Goal: Task Accomplishment & Management: Use online tool/utility

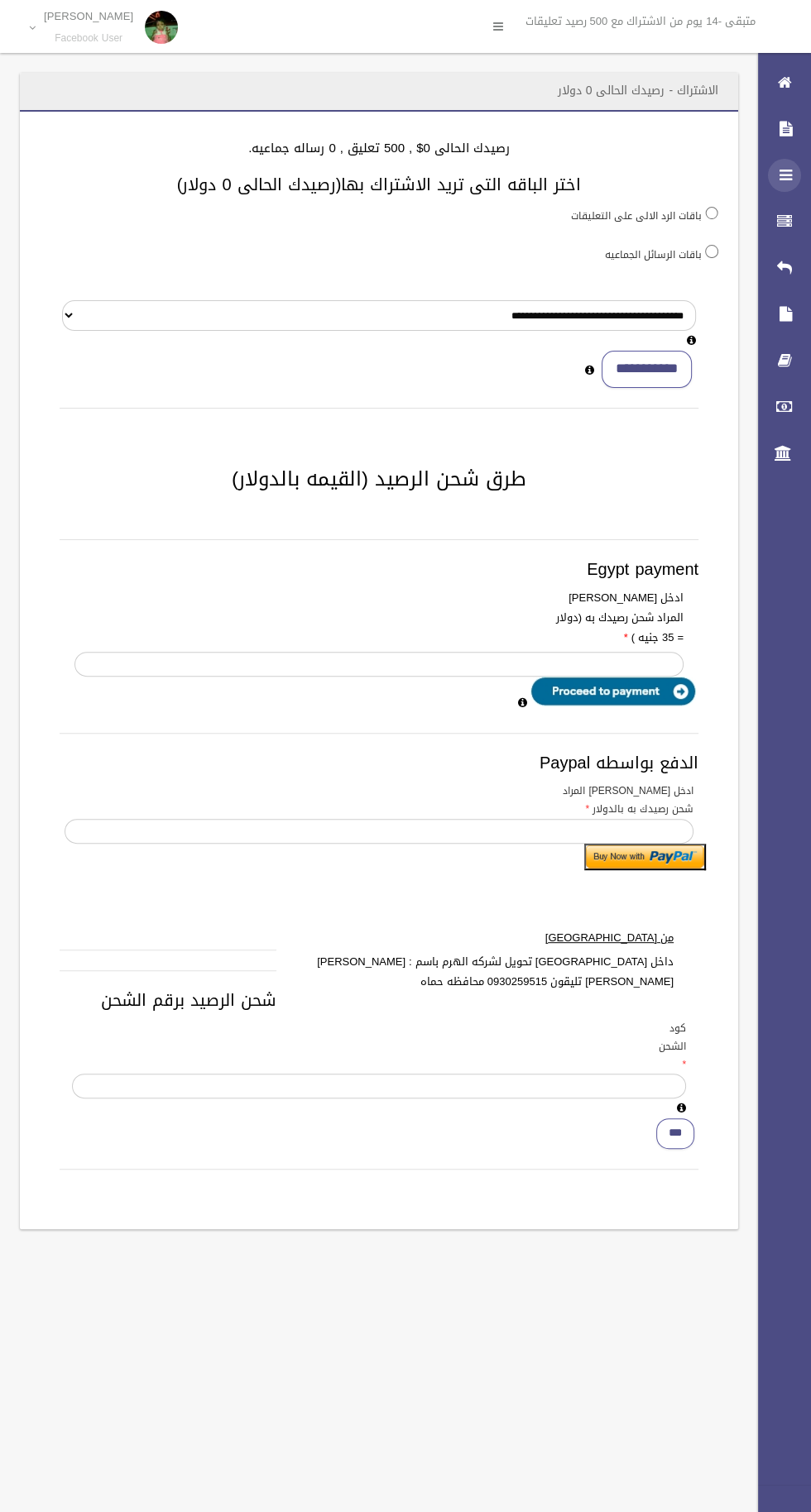
click at [785, 174] on icon at bounding box center [784, 174] width 15 height 33
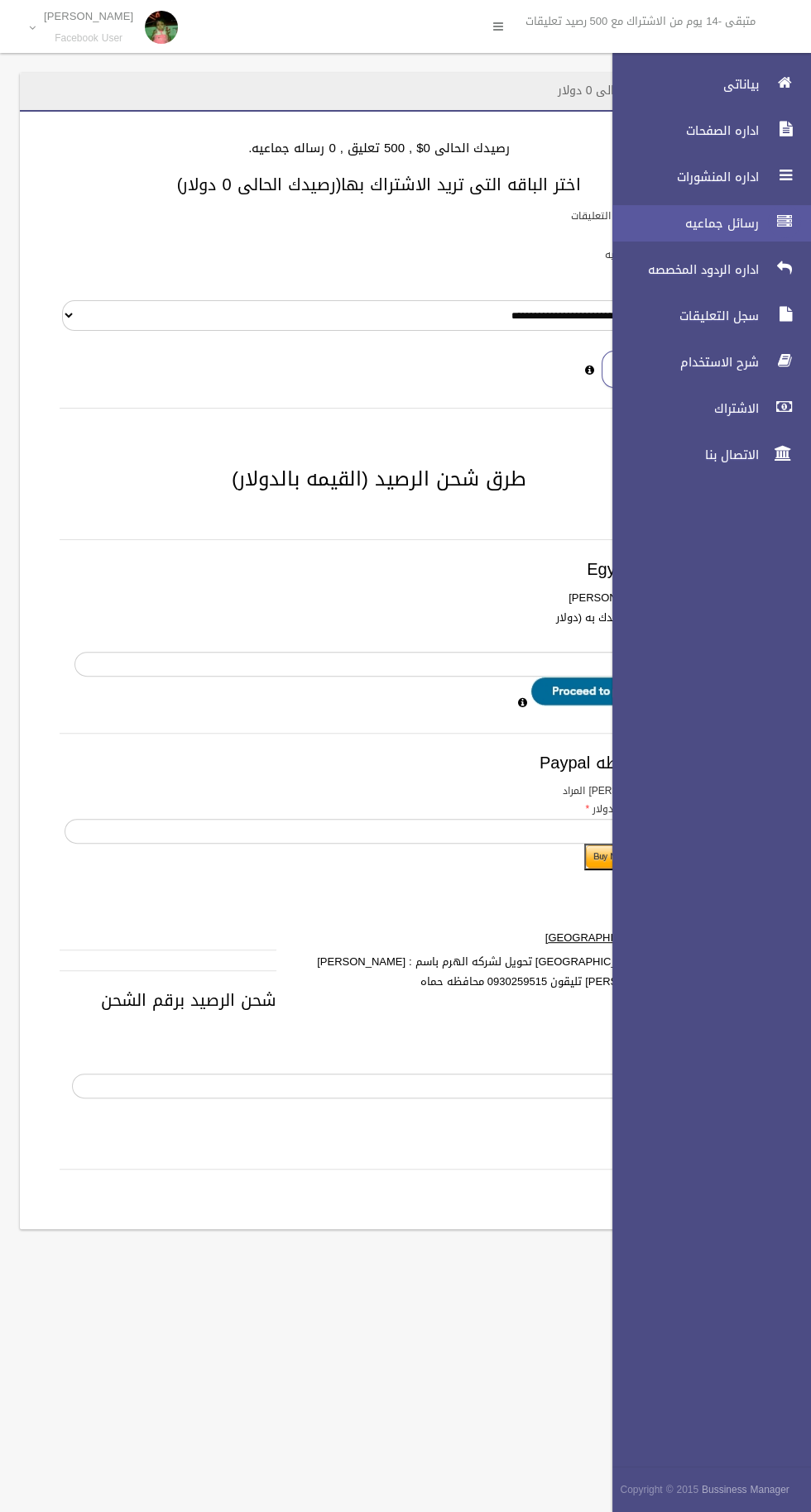
click at [777, 221] on icon at bounding box center [784, 221] width 15 height 33
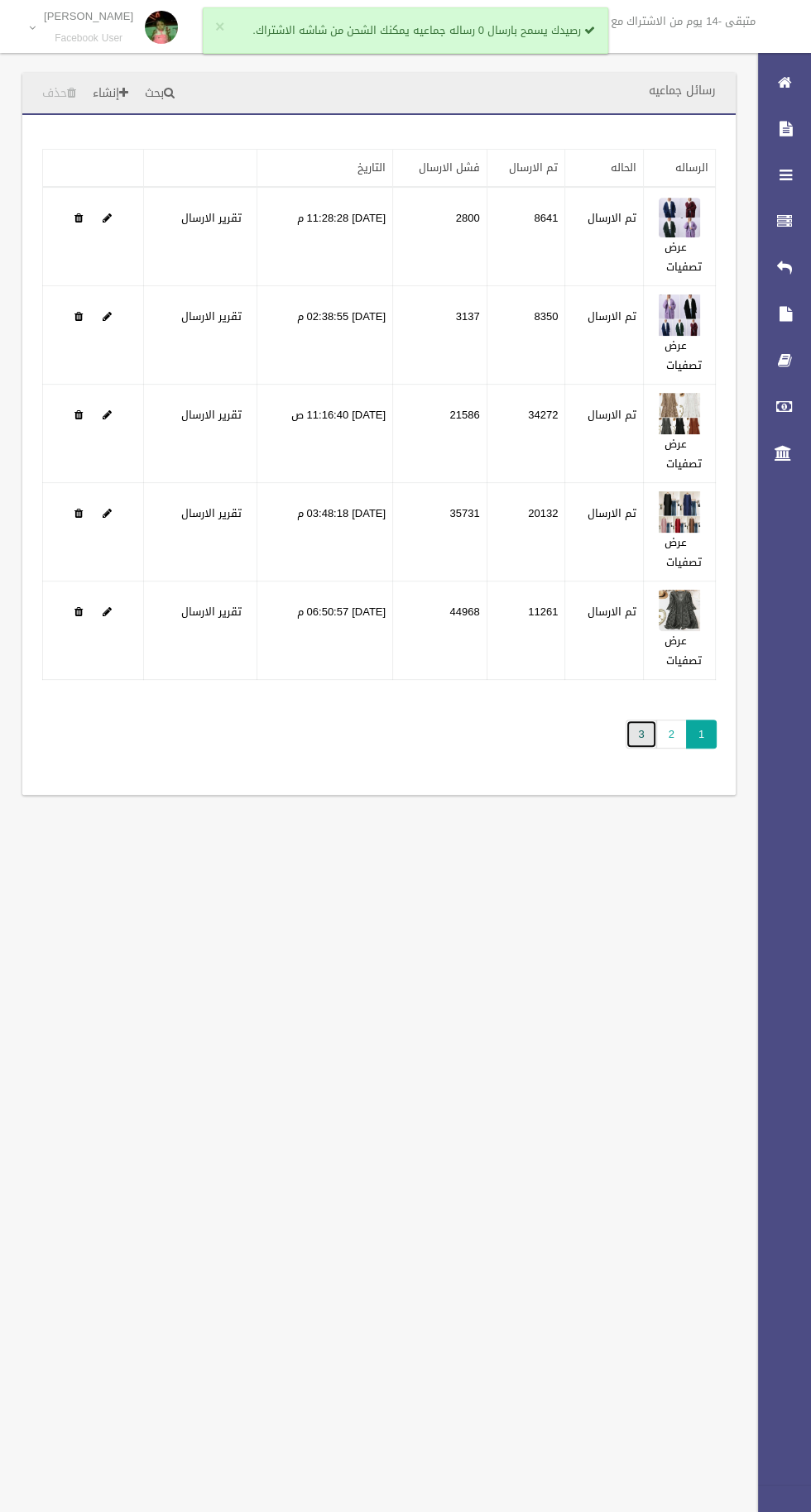
click at [640, 733] on link "3" at bounding box center [641, 734] width 31 height 29
